Goal: Navigation & Orientation: Find specific page/section

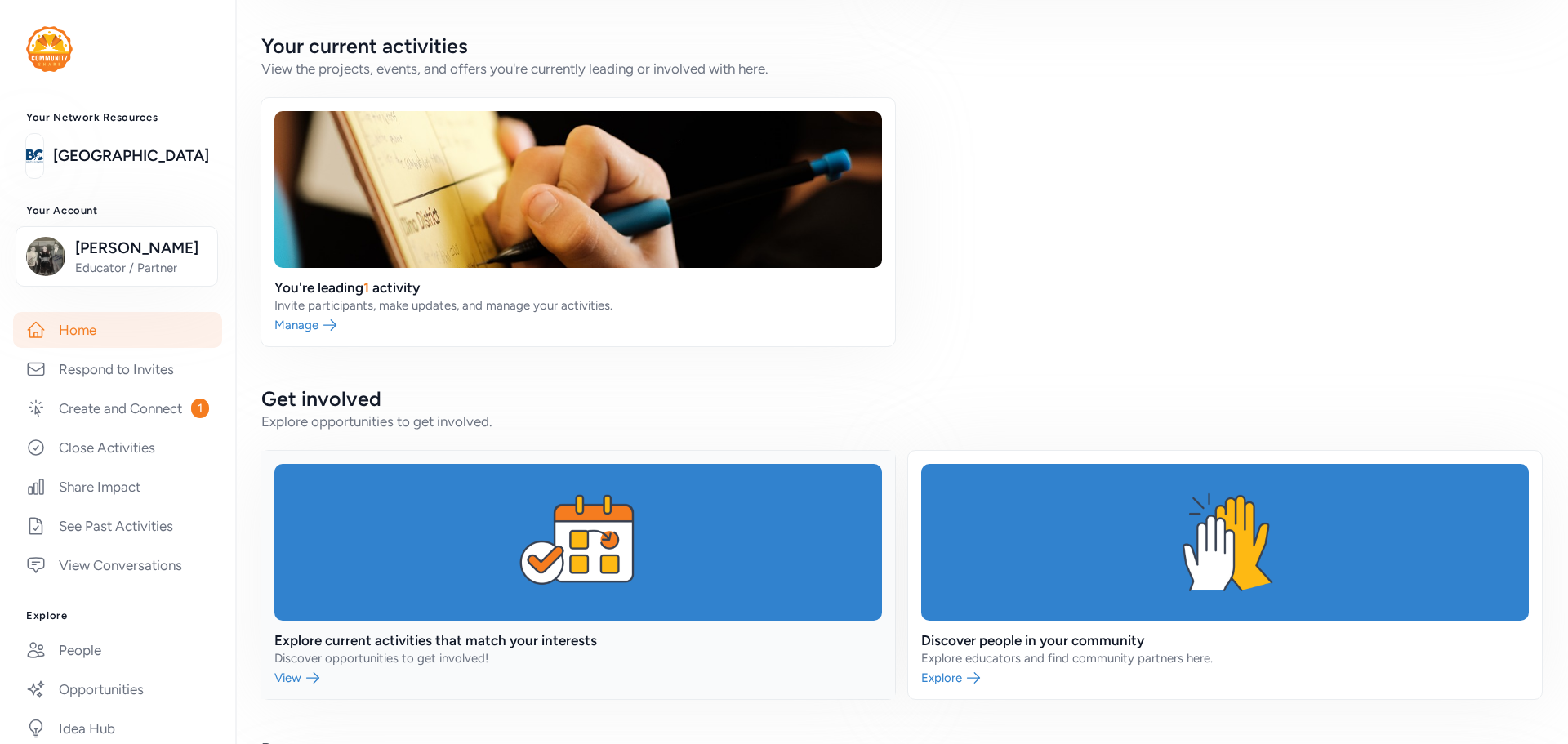
scroll to position [246, 0]
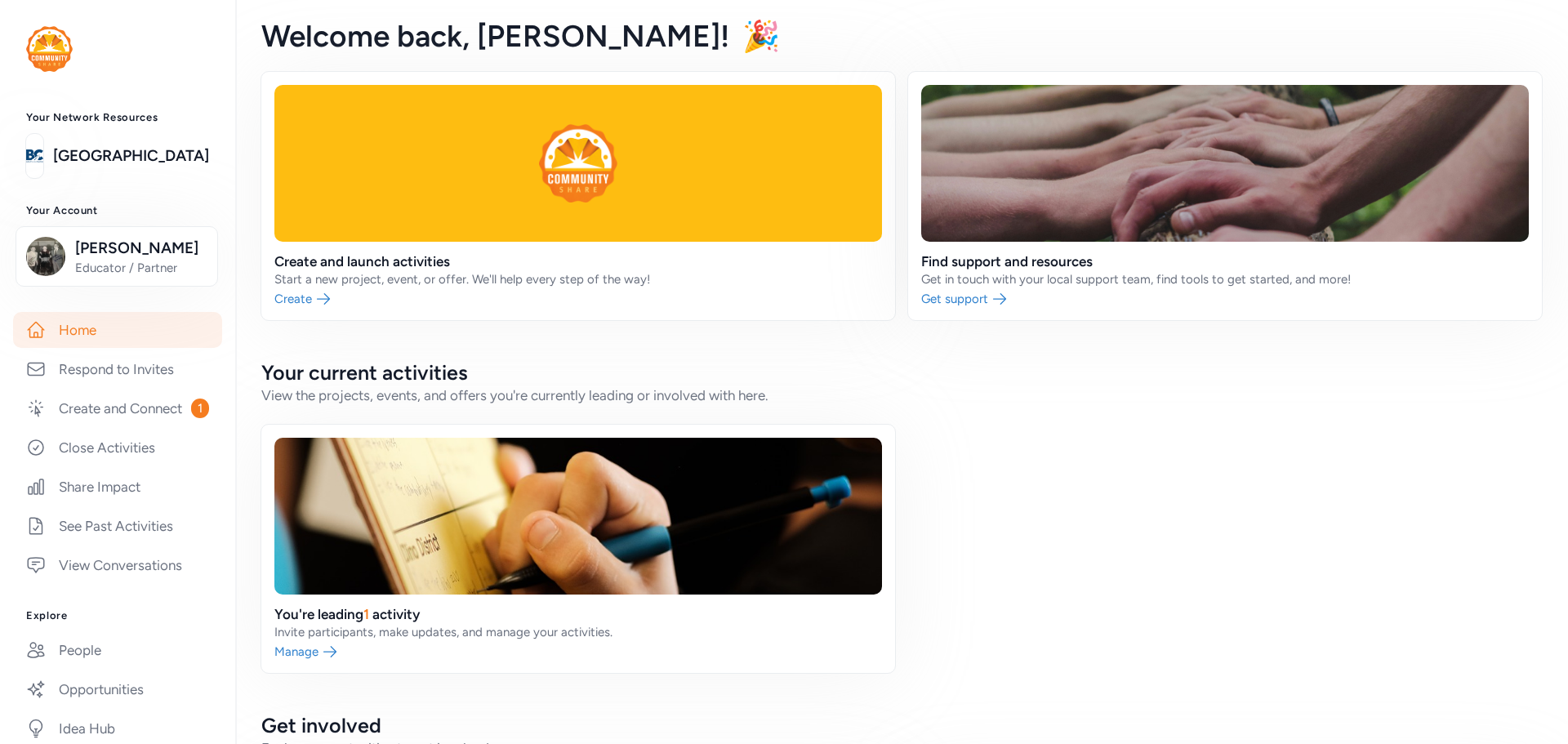
click at [995, 246] on link at bounding box center [1224, 196] width 634 height 248
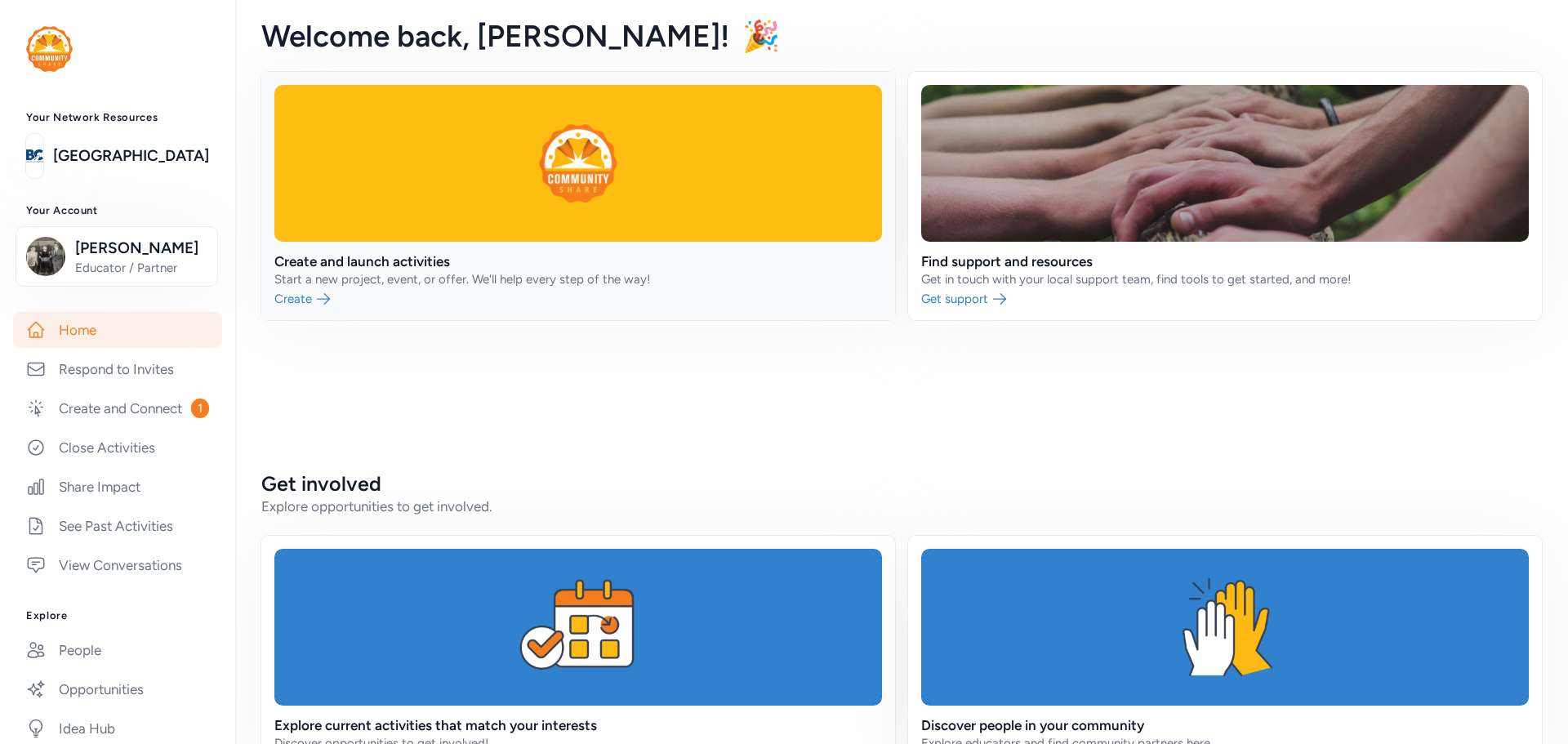
click at [540, 169] on link at bounding box center [577, 196] width 634 height 248
